Goal: Task Accomplishment & Management: Complete application form

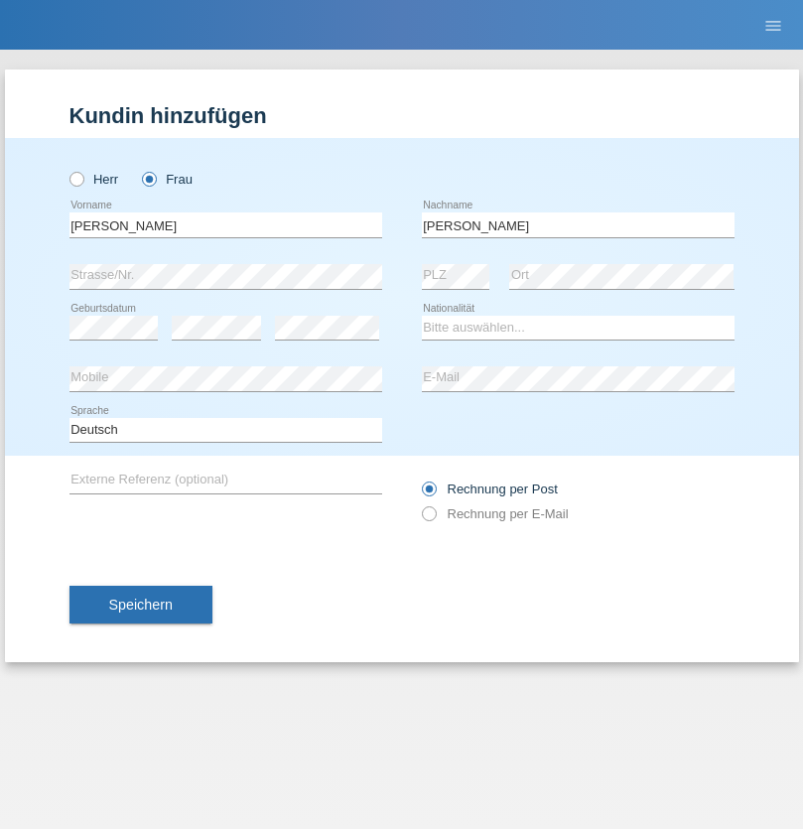
type input "[PERSON_NAME]"
select select "PT"
select select "C"
select select "05"
select select "12"
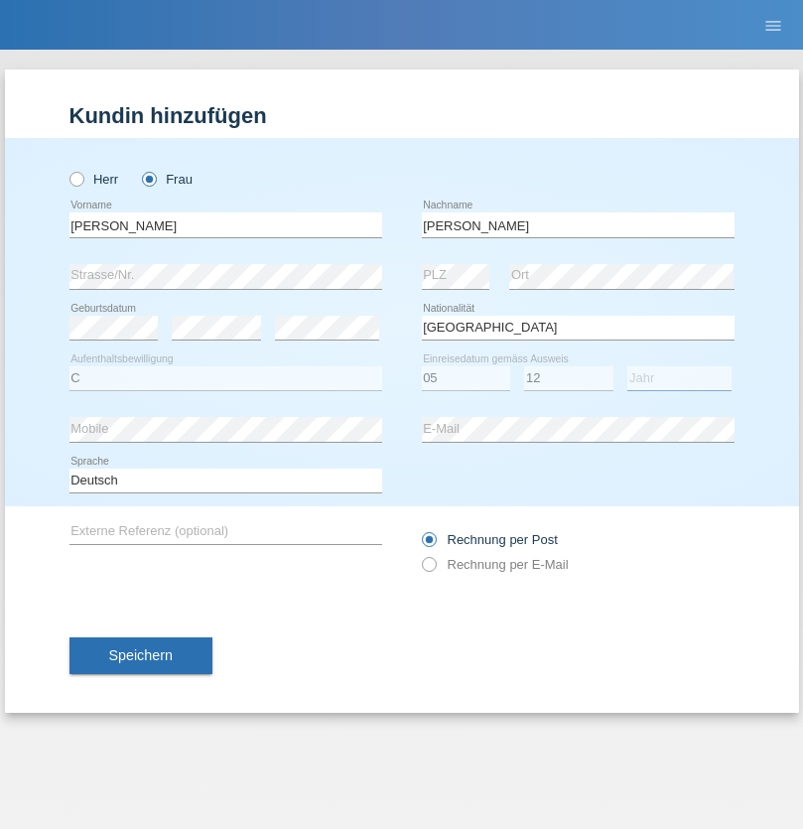
select select "2000"
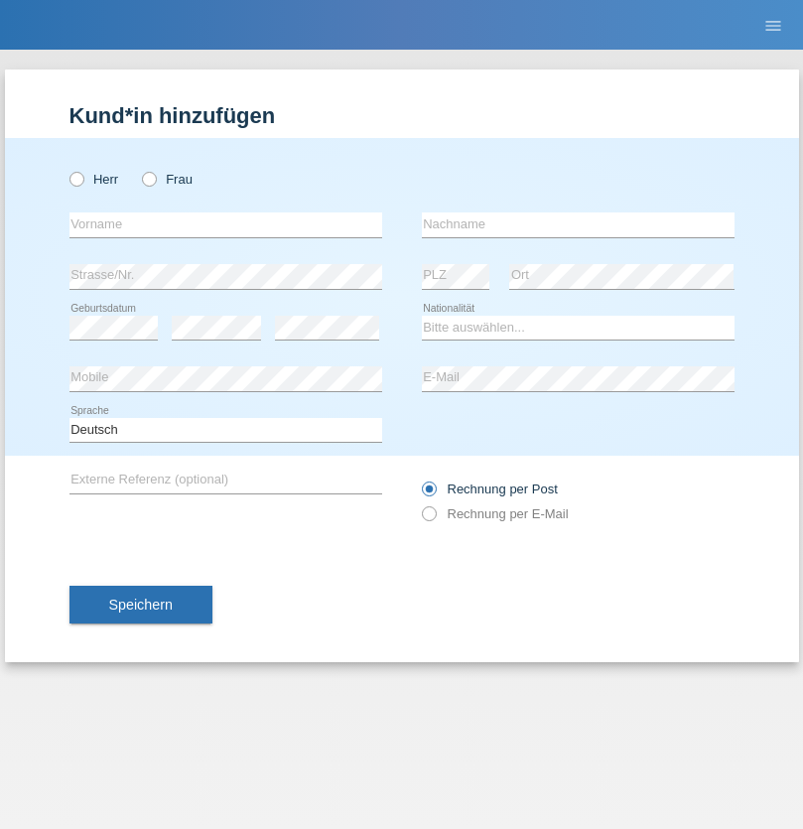
radio input "true"
click at [225, 224] on input "text" at bounding box center [225, 224] width 313 height 25
type input "firat"
click at [578, 224] on input "text" at bounding box center [578, 224] width 313 height 25
type input "kara"
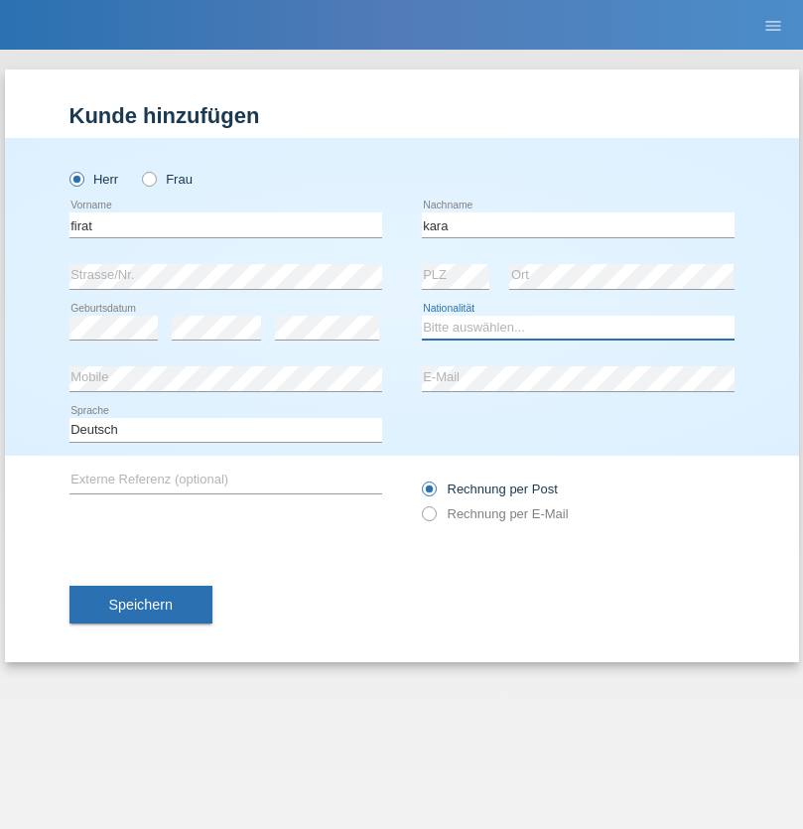
select select "CH"
radio input "true"
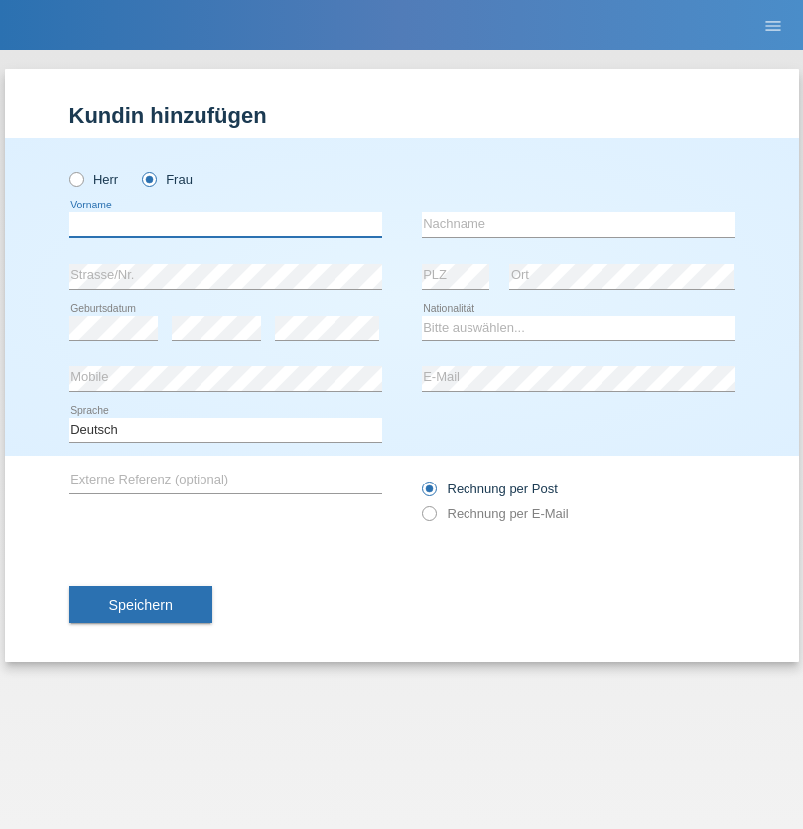
click at [225, 224] on input "text" at bounding box center [225, 224] width 313 height 25
type input "Anett"
click at [578, 224] on input "text" at bounding box center [578, 224] width 313 height 25
type input "Tanner"
select select "HU"
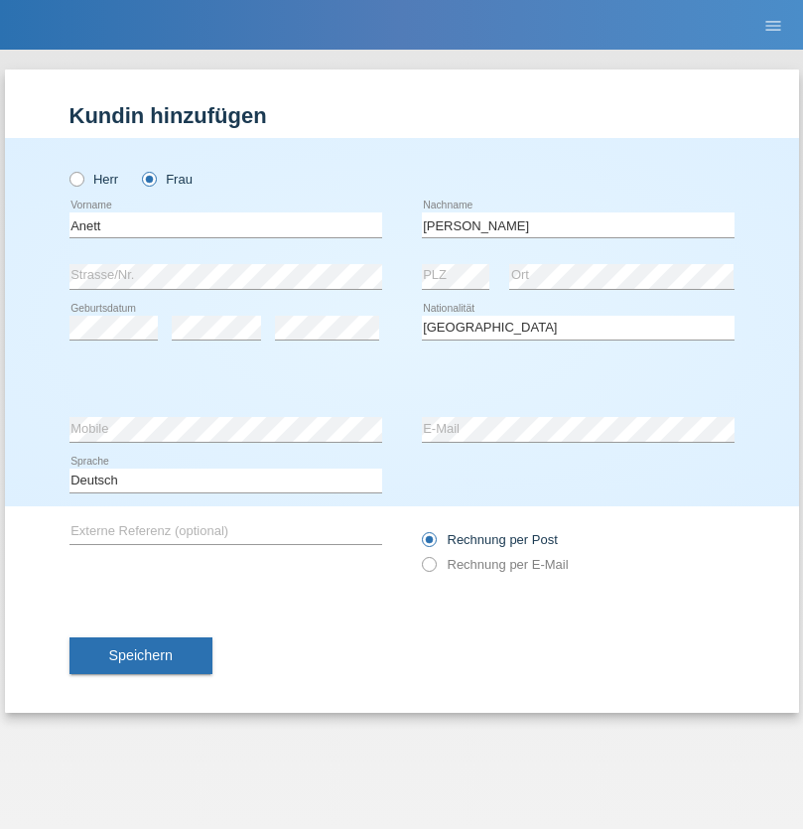
select select "C"
select select "03"
select select "09"
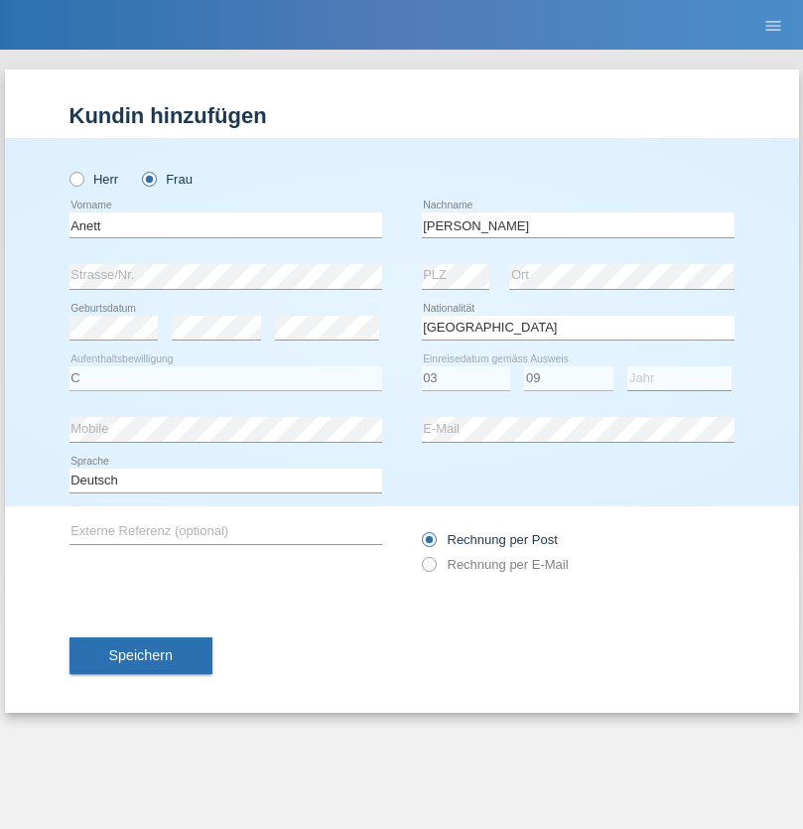
select select "2021"
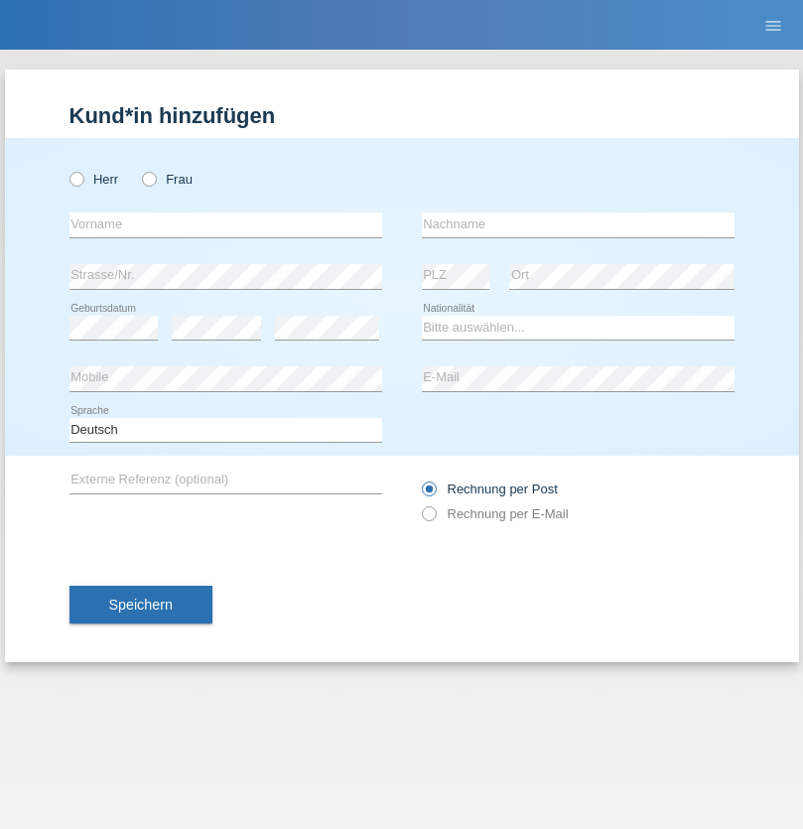
radio input "true"
click at [225, 224] on input "text" at bounding box center [225, 224] width 313 height 25
type input "Tanja"
click at [578, 224] on input "text" at bounding box center [578, 224] width 313 height 25
type input "Hirsiger"
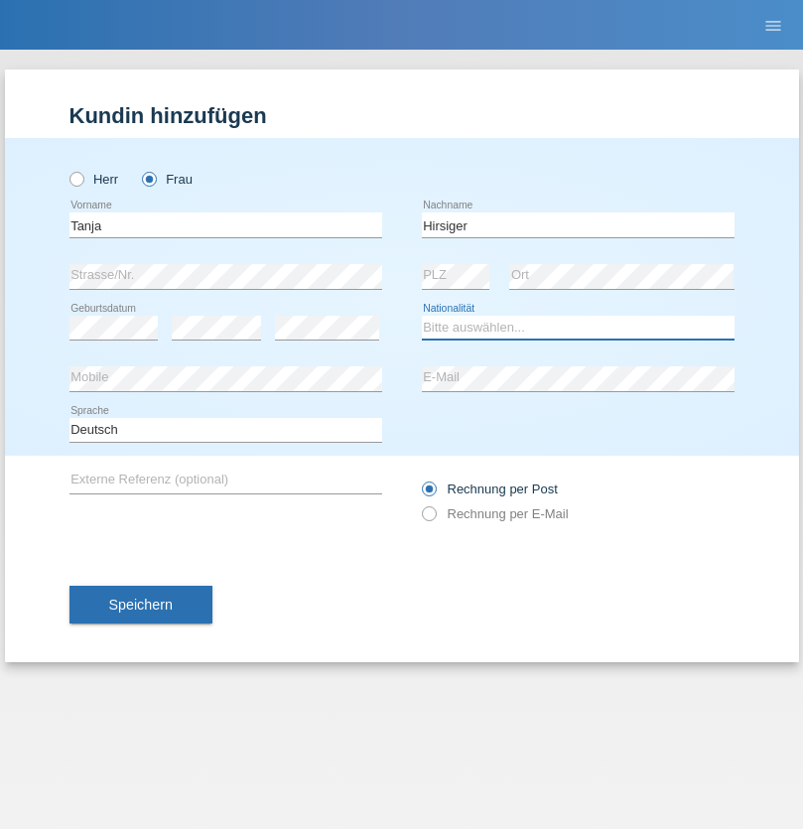
select select "CH"
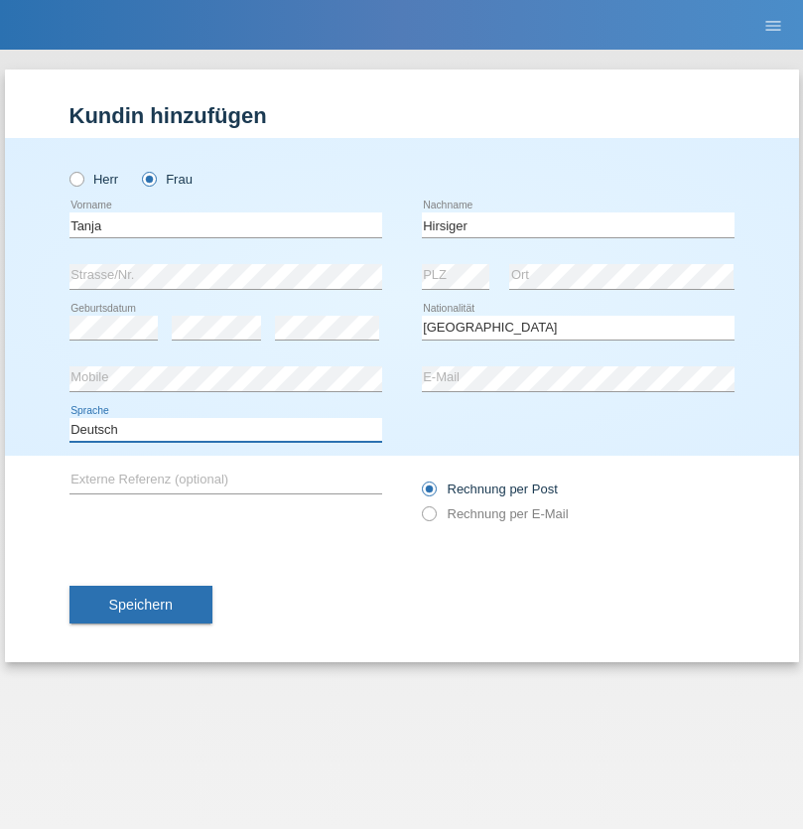
select select "en"
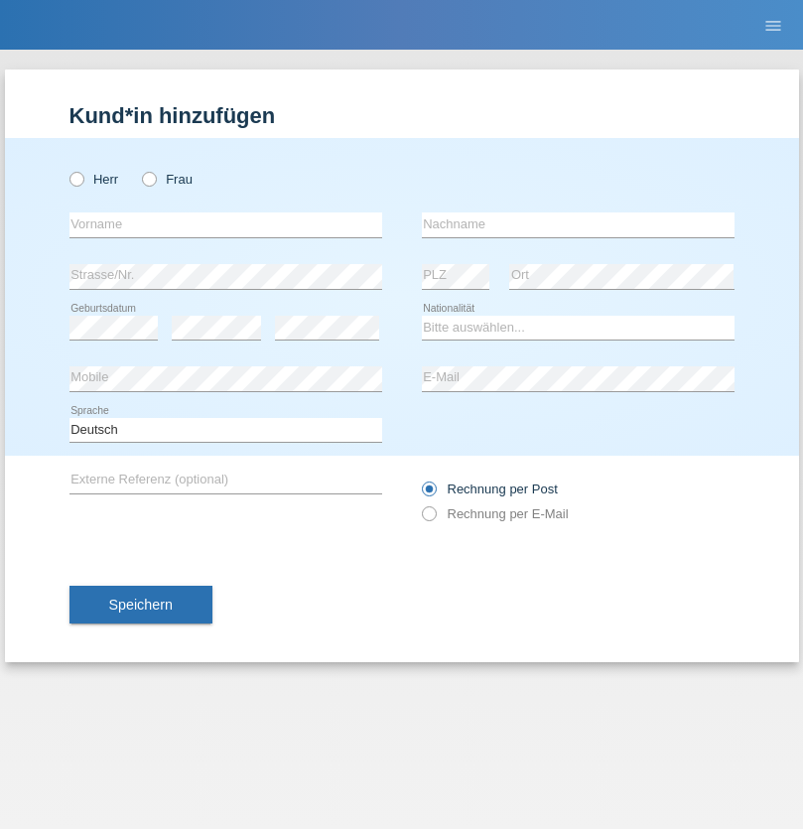
radio input "true"
click at [225, 224] on input "text" at bounding box center [225, 224] width 313 height 25
type input "Ketty"
click at [578, 224] on input "text" at bounding box center [578, 224] width 313 height 25
type input "Kalupnath"
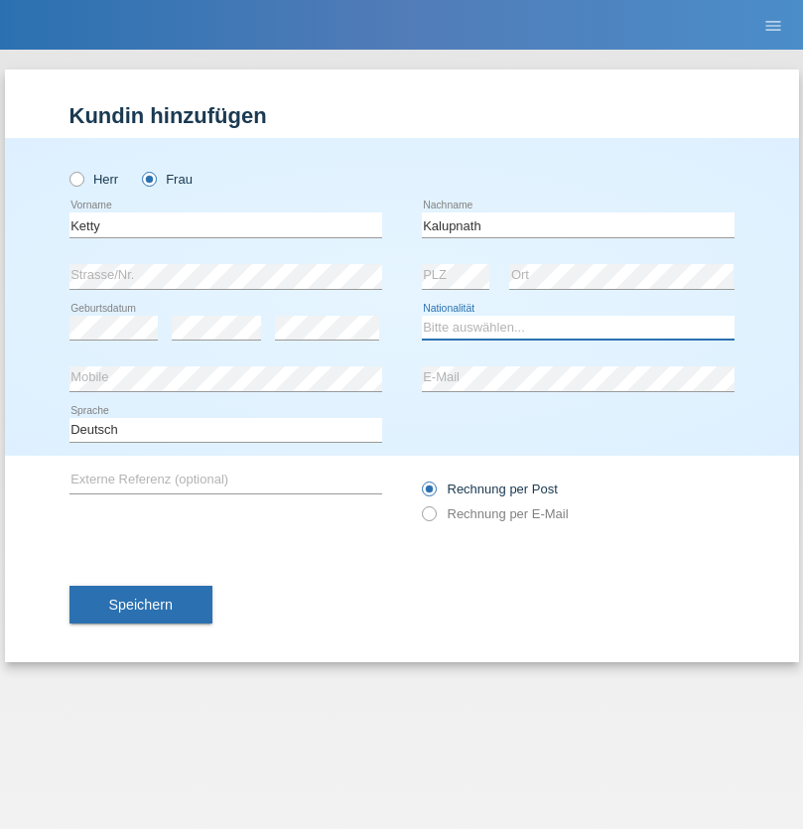
select select "CH"
